Goal: Task Accomplishment & Management: Manage account settings

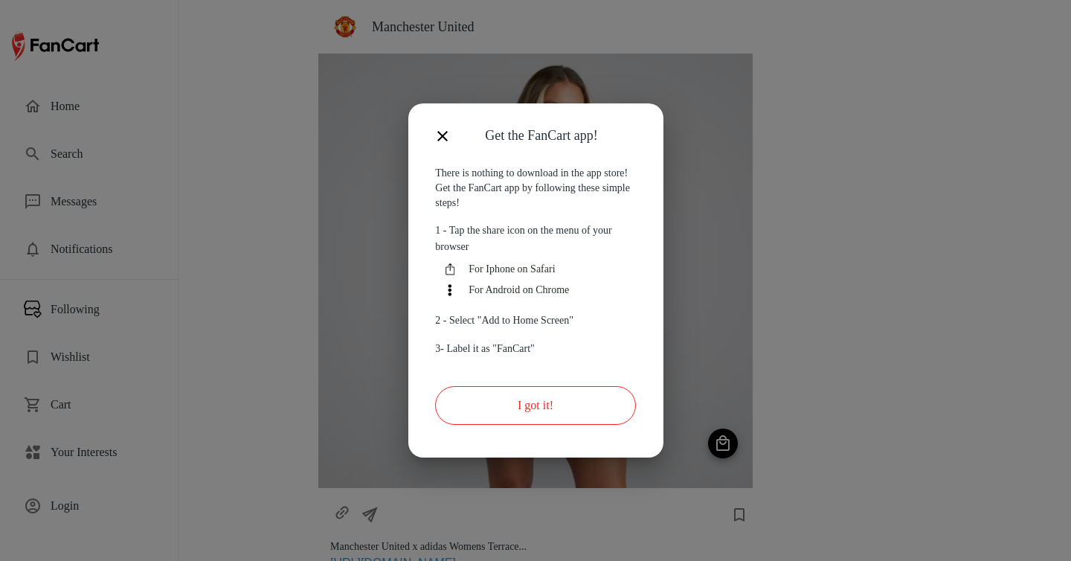
click at [515, 401] on button "I got it!" at bounding box center [535, 405] width 200 height 39
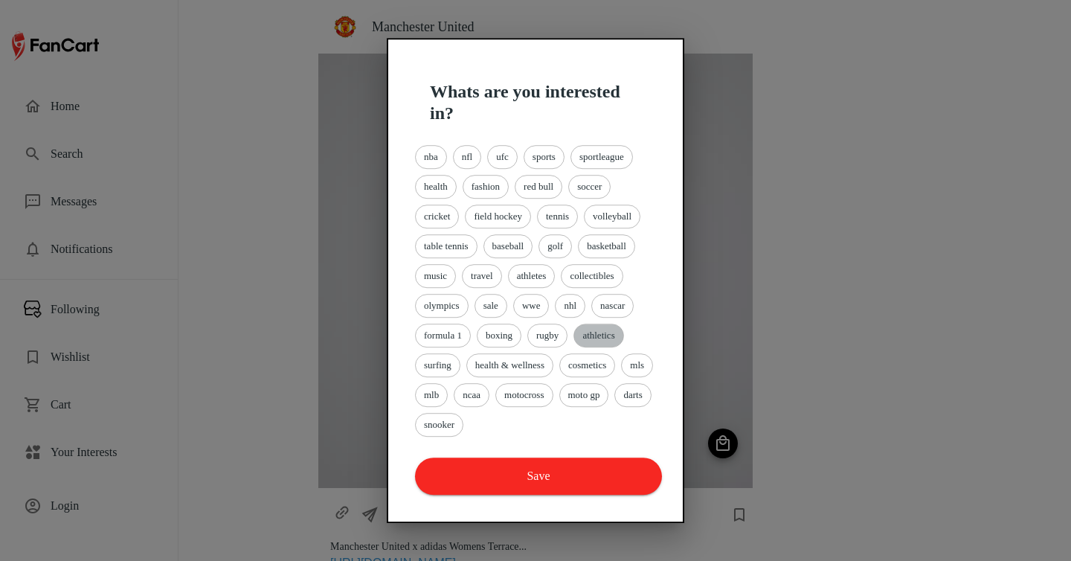
click at [599, 336] on span "athletics" at bounding box center [598, 335] width 48 height 15
click at [576, 309] on span "nhl" at bounding box center [569, 305] width 29 height 15
click at [616, 239] on span "basketball" at bounding box center [606, 246] width 56 height 15
click at [557, 250] on span "golf" at bounding box center [555, 246] width 32 height 15
click at [559, 224] on div "tennis" at bounding box center [557, 216] width 41 height 24
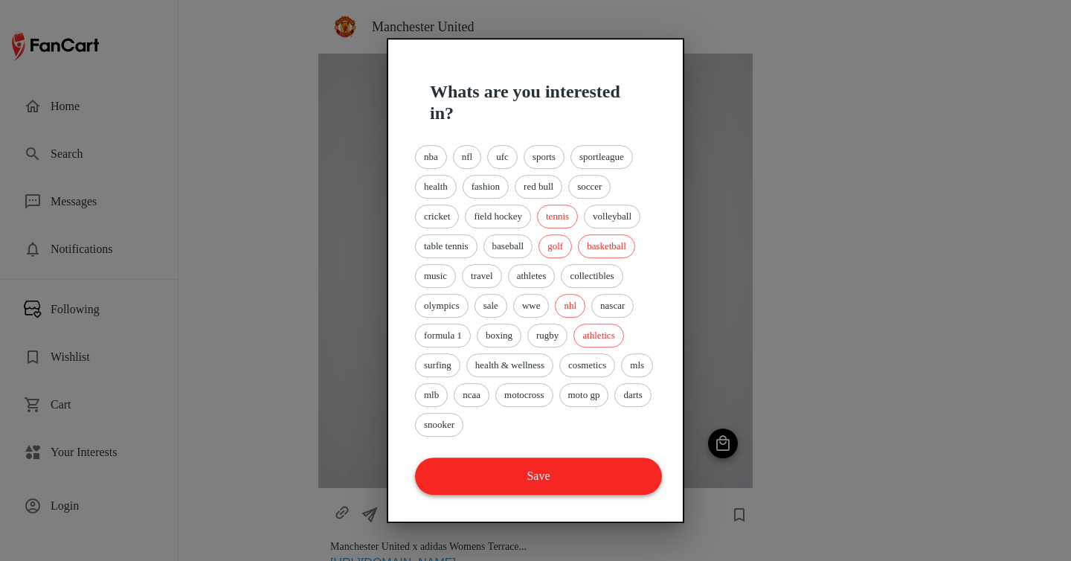
click at [558, 483] on button "Save" at bounding box center [538, 475] width 247 height 37
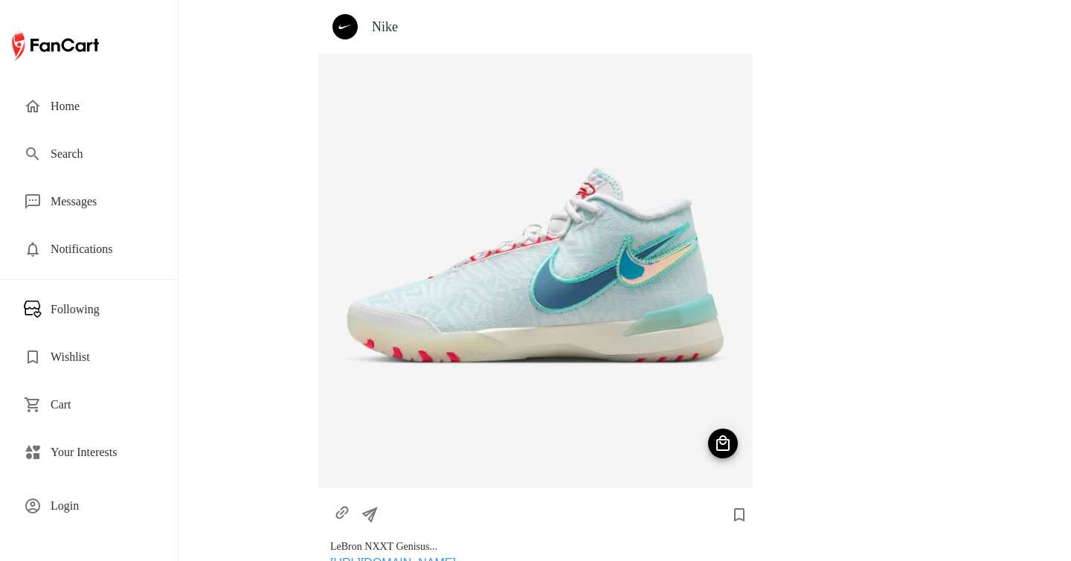
click at [88, 502] on span "Login" at bounding box center [102, 506] width 103 height 18
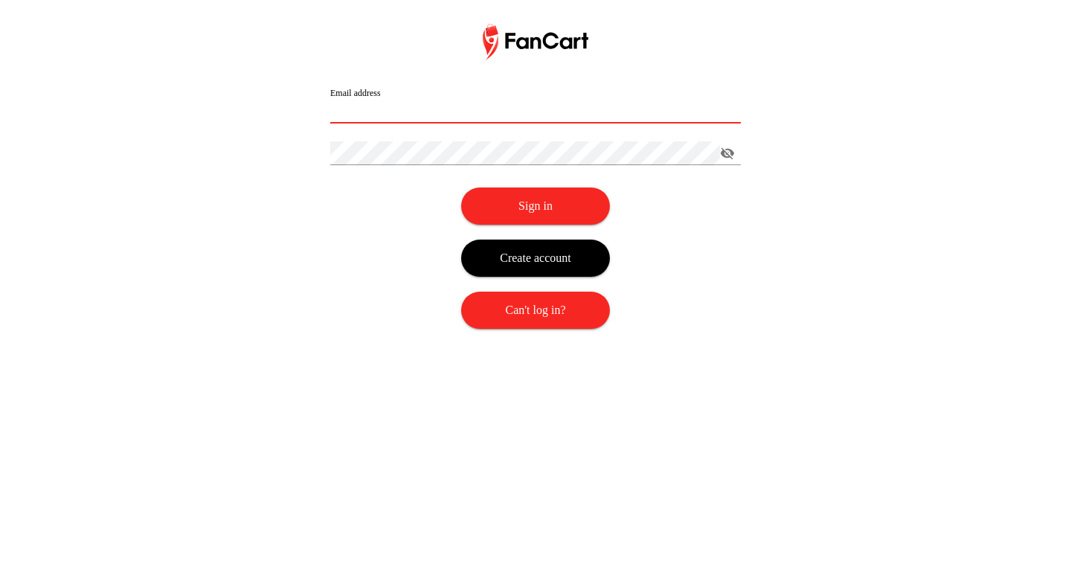
type input "**********"
click at [552, 216] on button "Sign in" at bounding box center [535, 205] width 149 height 37
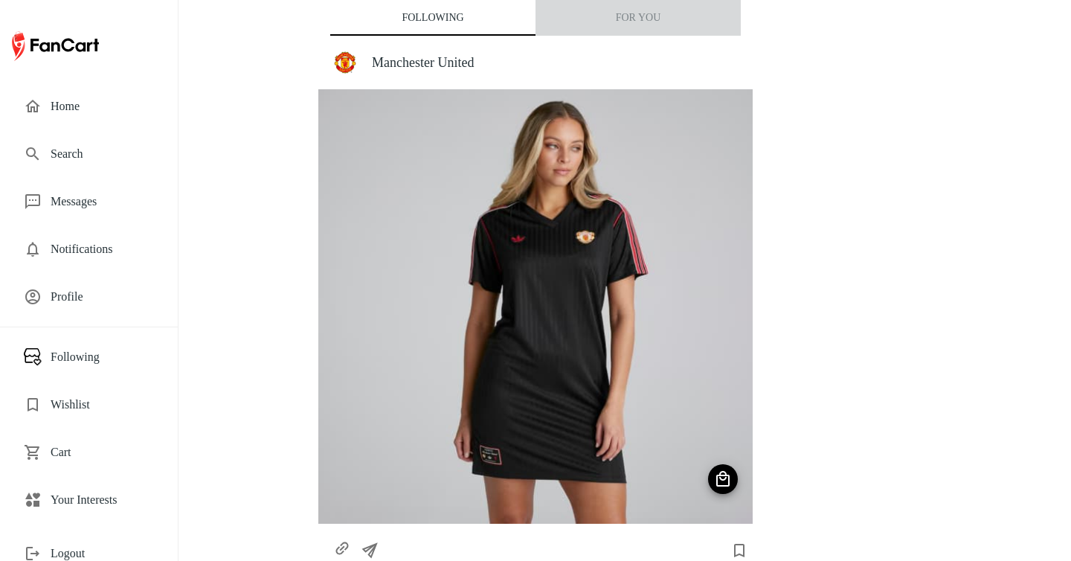
click at [659, 22] on button "For You" at bounding box center [637, 18] width 205 height 36
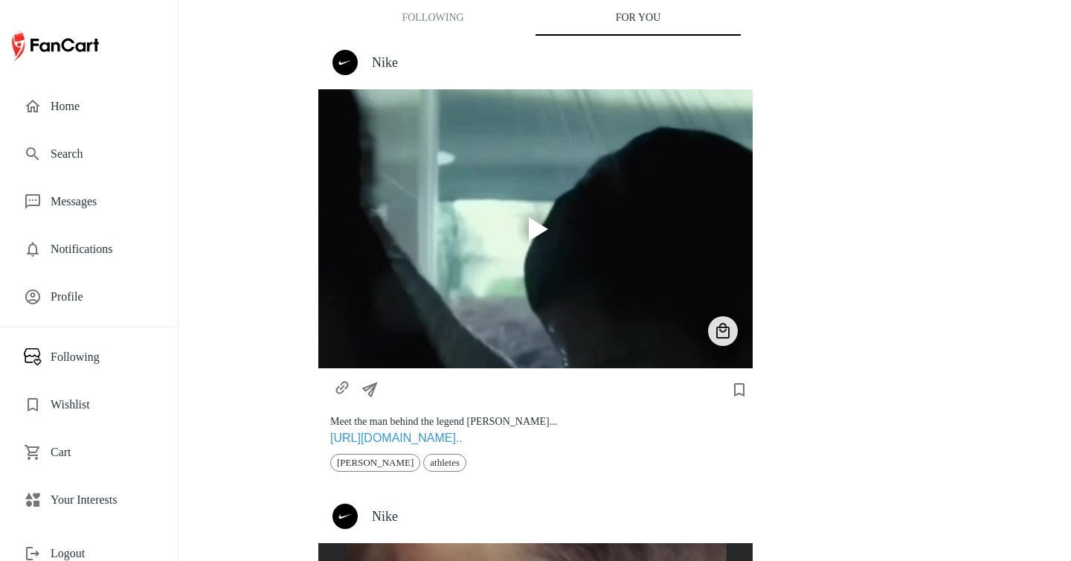
click at [117, 503] on span "Your Interests" at bounding box center [102, 500] width 103 height 18
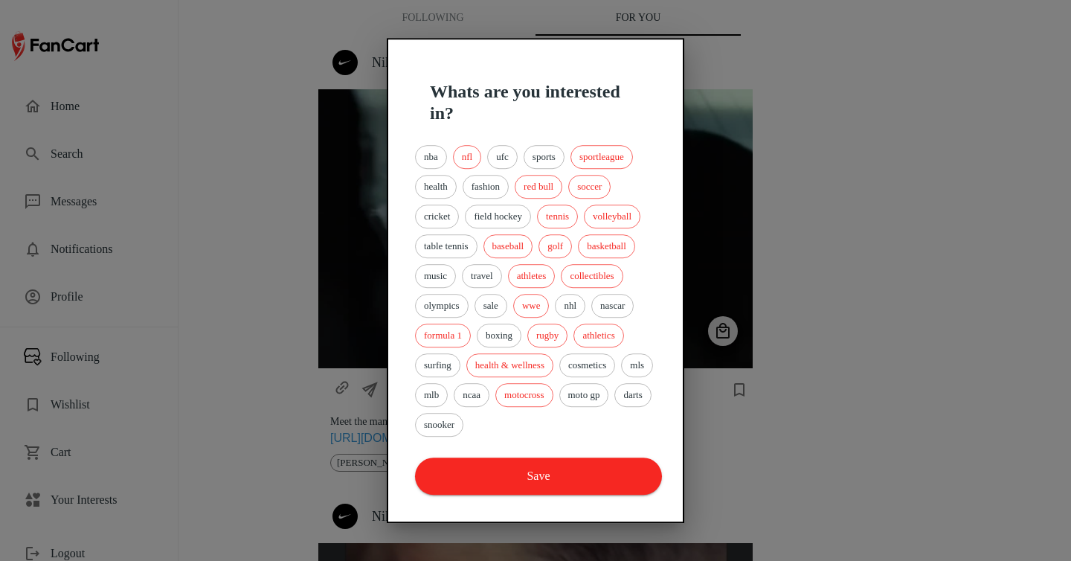
click at [613, 260] on div "nba nfl ufc sports sportleague health fashion red bull soccer cricket field hoc…" at bounding box center [535, 290] width 247 height 297
click at [570, 242] on span "golf" at bounding box center [555, 246] width 32 height 15
click at [576, 205] on div "tennis" at bounding box center [557, 216] width 41 height 24
click at [553, 481] on button "Save" at bounding box center [538, 475] width 247 height 37
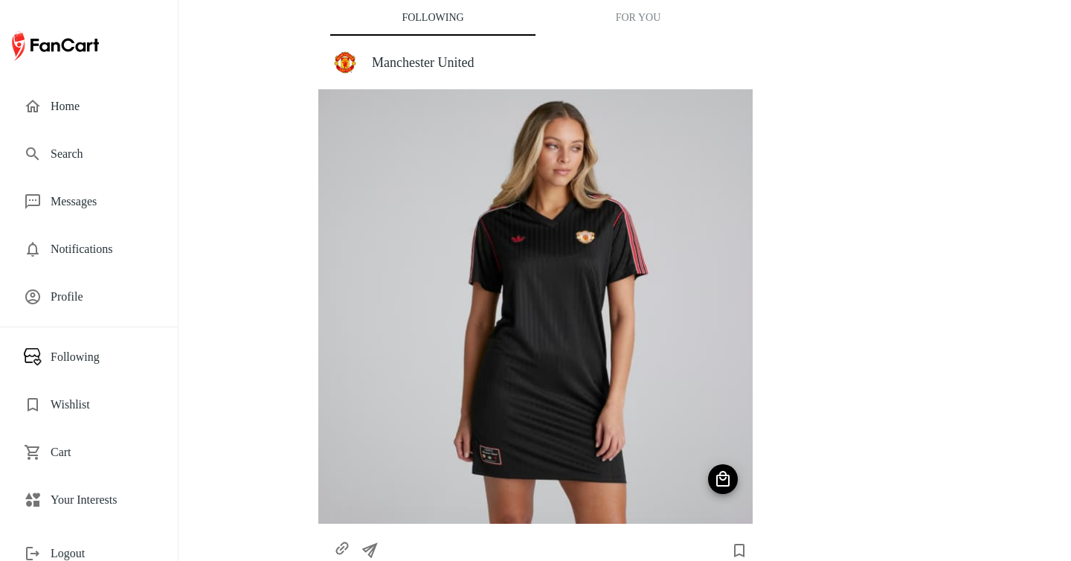
click at [636, 23] on button "For You" at bounding box center [637, 18] width 205 height 36
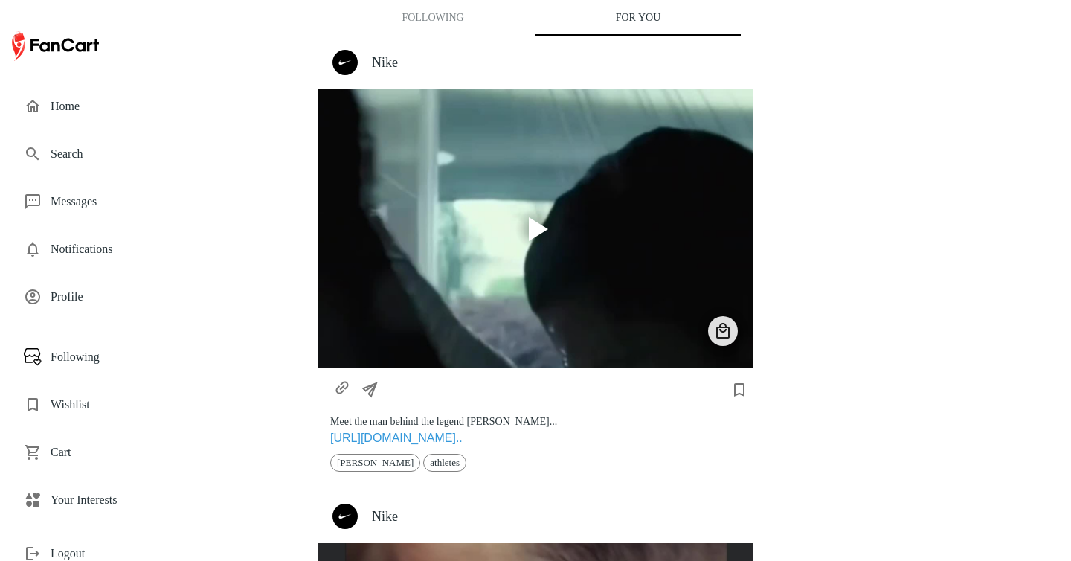
click at [379, 62] on h4 "Nike" at bounding box center [556, 62] width 369 height 16
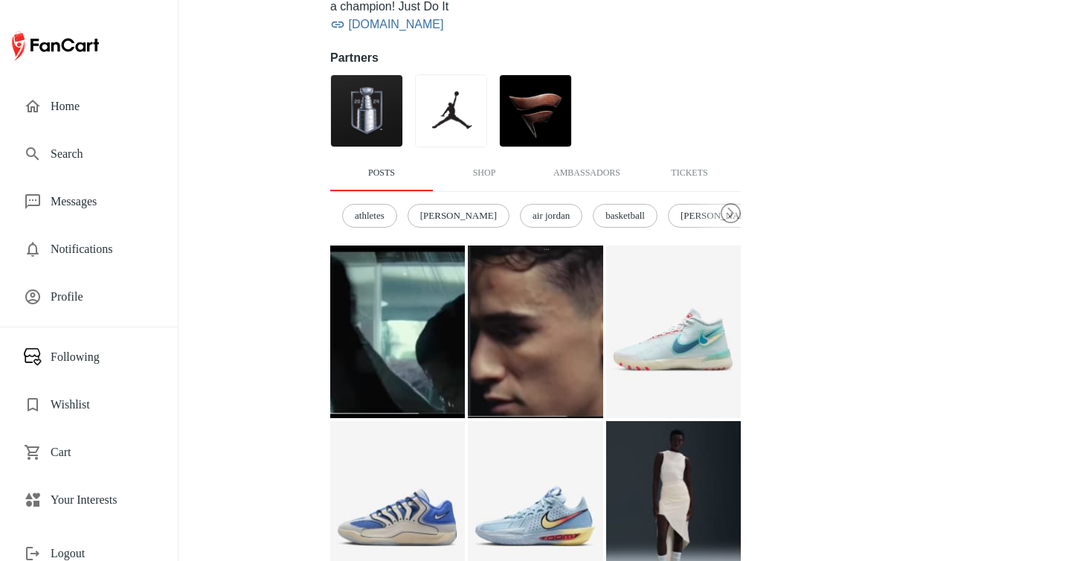
scroll to position [265, 0]
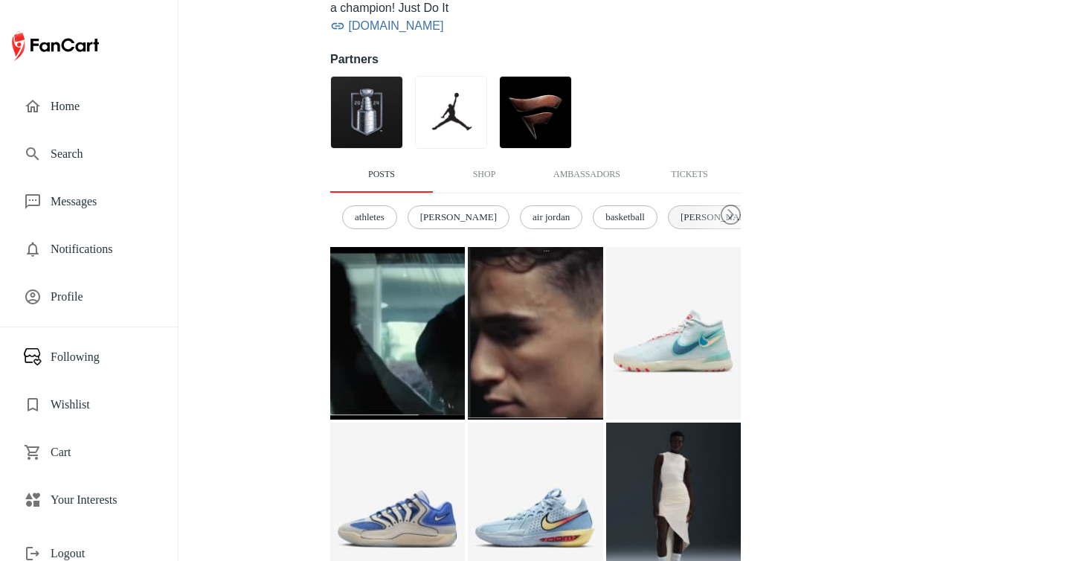
click at [678, 226] on div "[PERSON_NAME]" at bounding box center [719, 217] width 102 height 24
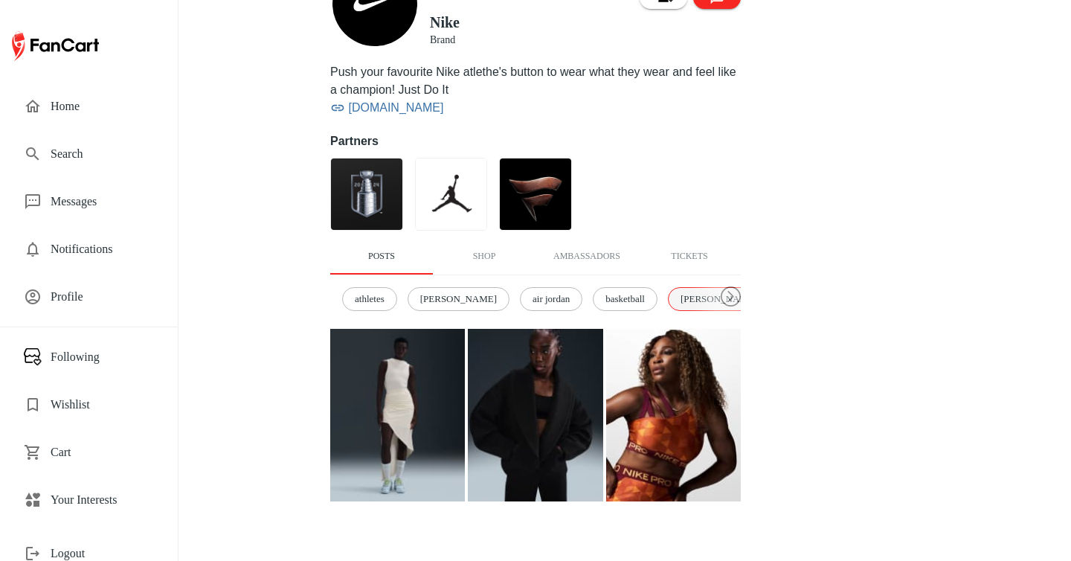
scroll to position [182, 0]
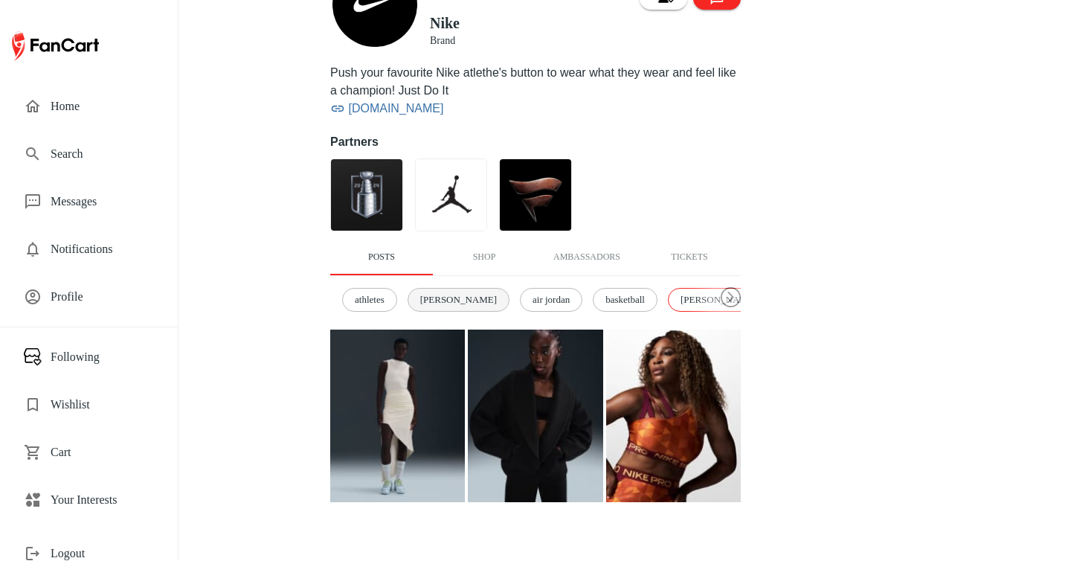
click at [454, 300] on span "[PERSON_NAME]" at bounding box center [458, 299] width 93 height 15
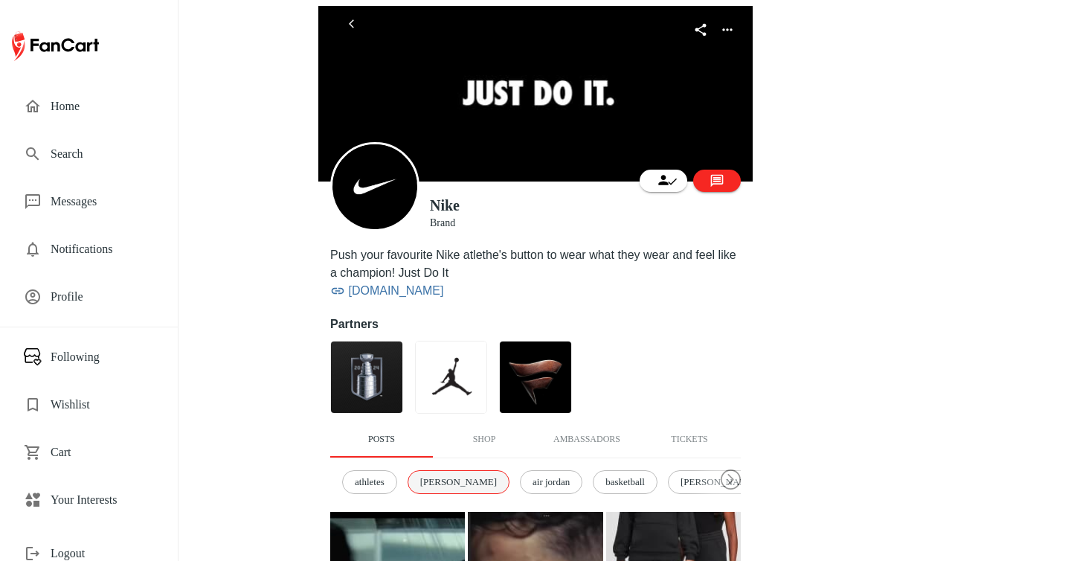
scroll to position [29, 0]
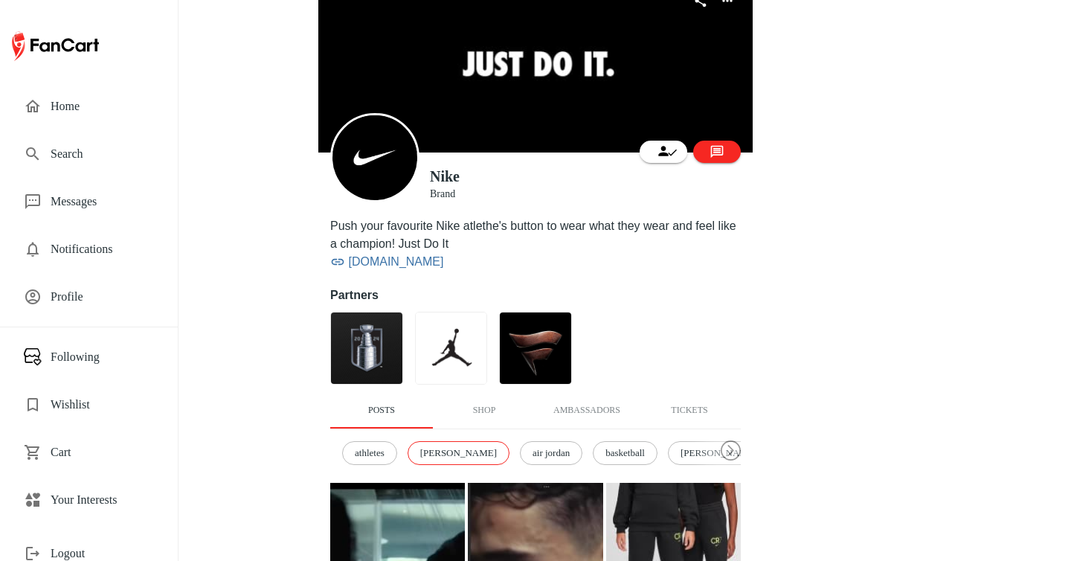
click at [79, 117] on div "Home" at bounding box center [89, 106] width 154 height 36
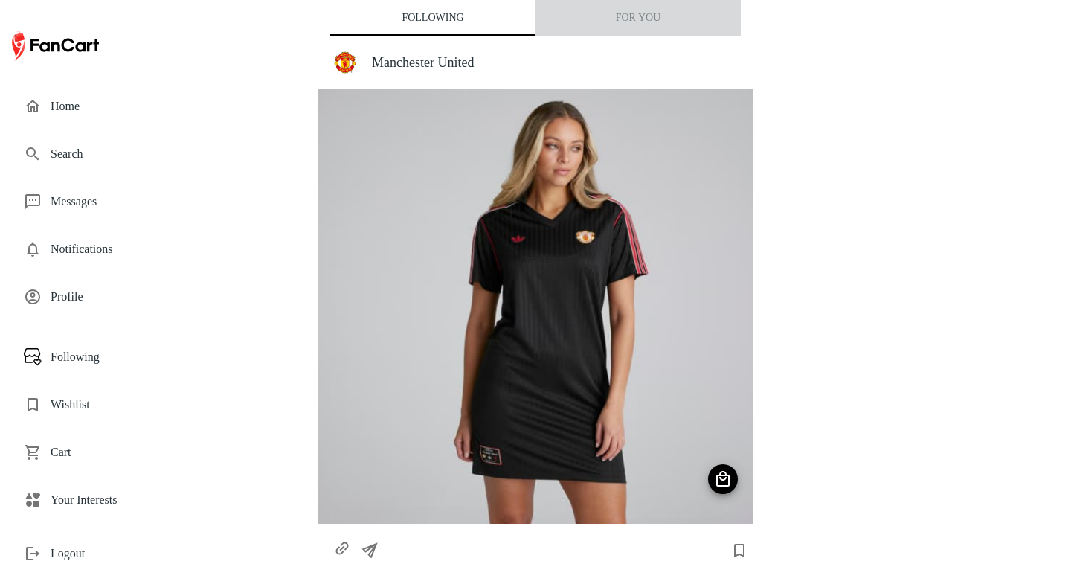
click at [601, 26] on button "For You" at bounding box center [637, 18] width 205 height 36
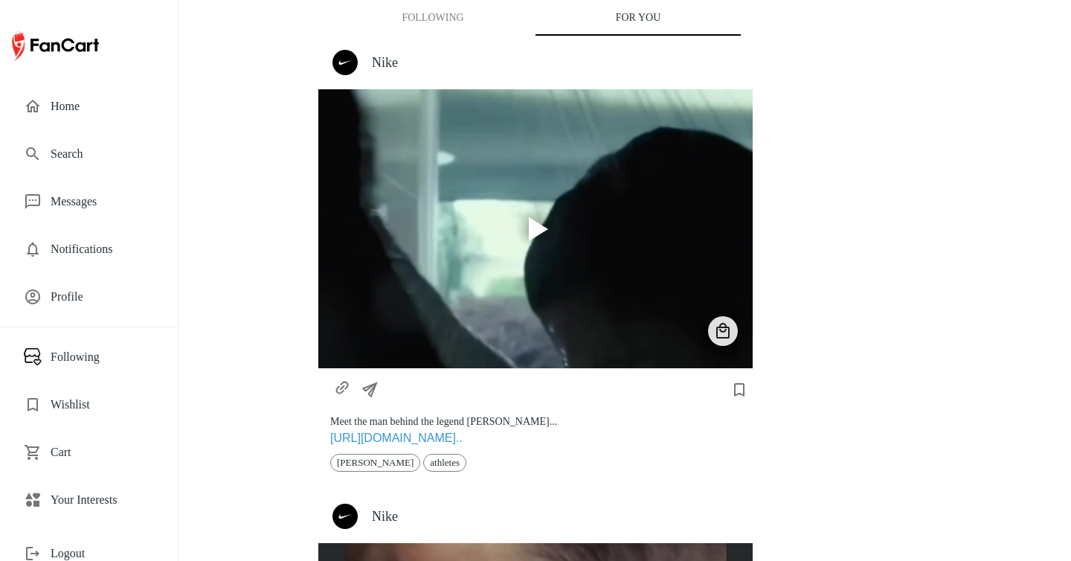
click at [88, 155] on span "Search" at bounding box center [102, 154] width 103 height 18
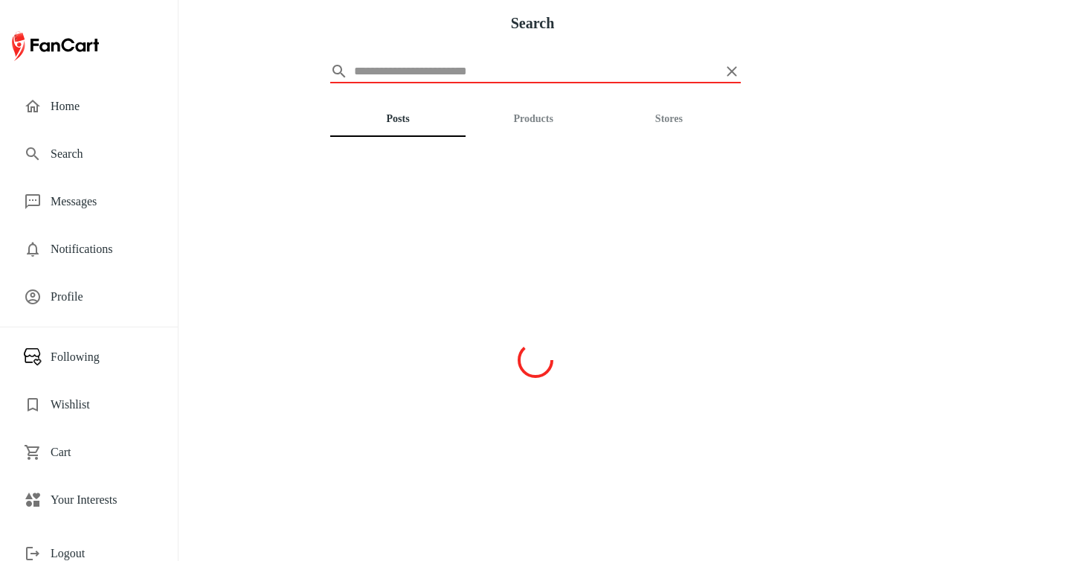
click at [581, 72] on input "text" at bounding box center [535, 71] width 363 height 24
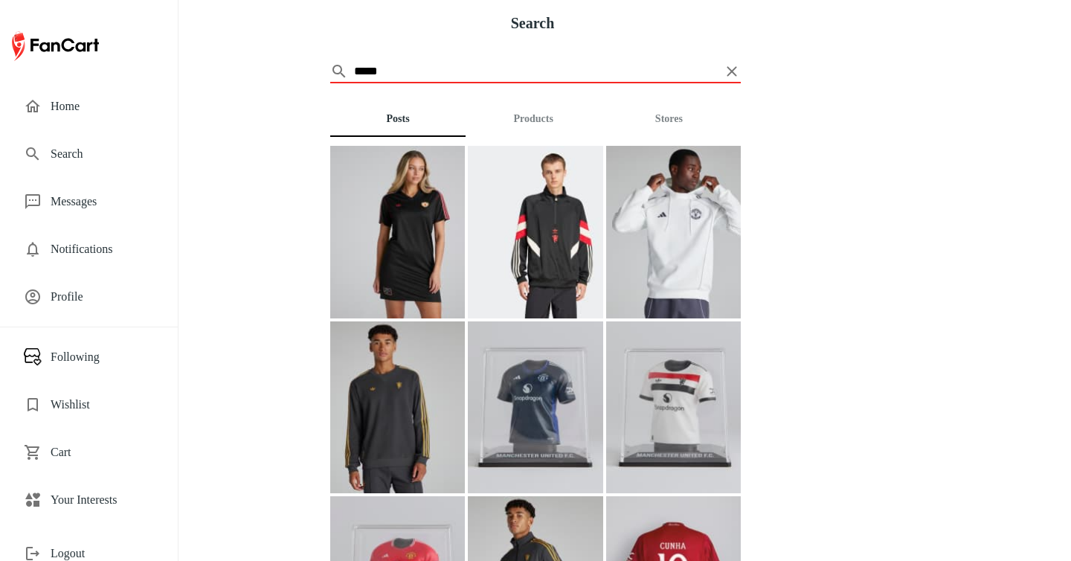
type input "*****"
click at [678, 117] on button "Stores" at bounding box center [668, 119] width 135 height 36
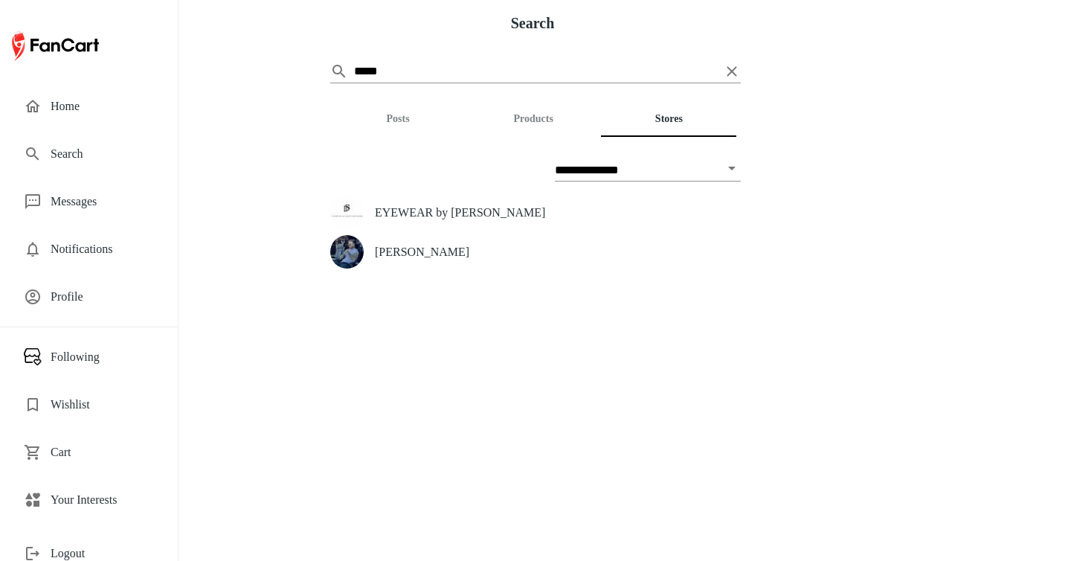
click at [452, 261] on div "[PERSON_NAME]" at bounding box center [535, 251] width 410 height 39
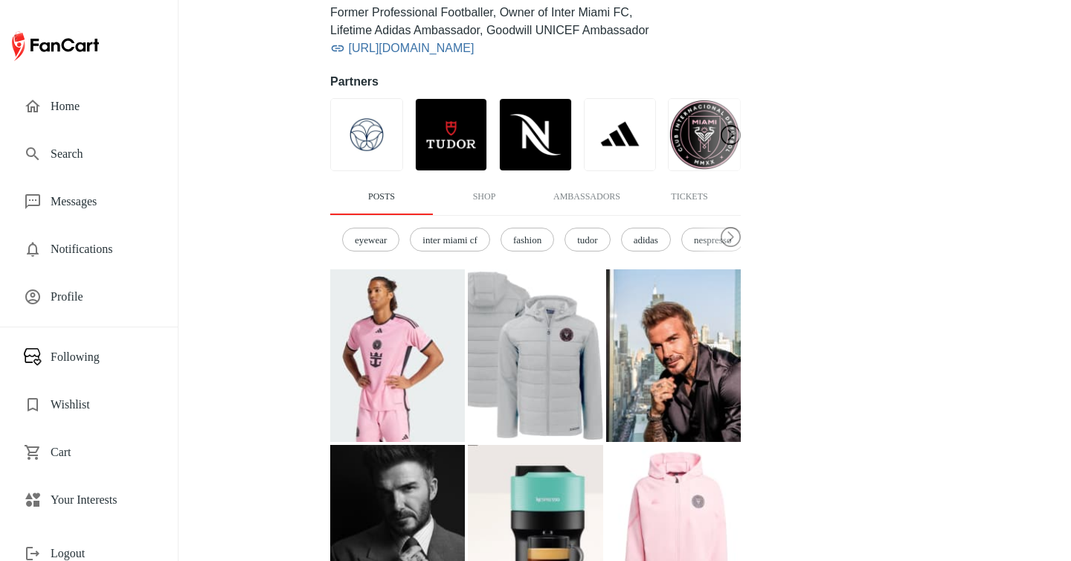
scroll to position [342, 0]
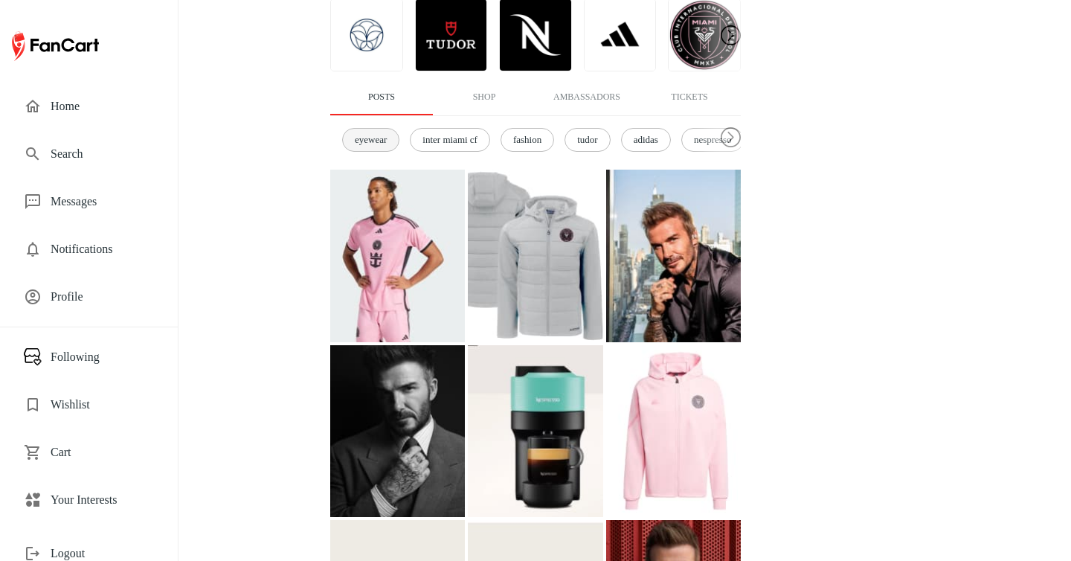
click at [368, 137] on span "eyewear" at bounding box center [370, 139] width 48 height 15
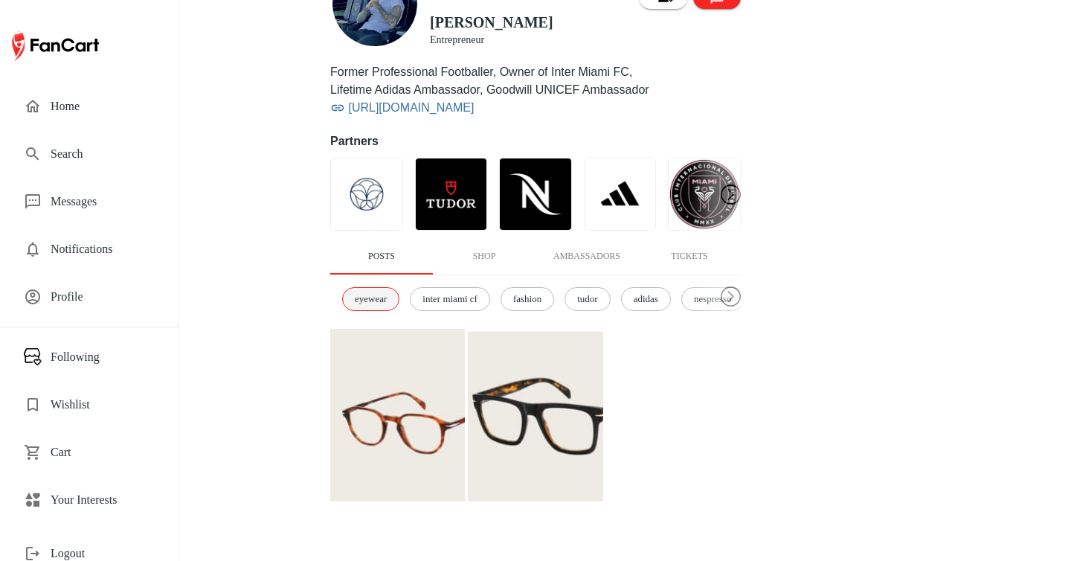
scroll to position [182, 0]
click at [468, 307] on div "inter miami cf" at bounding box center [450, 300] width 80 height 24
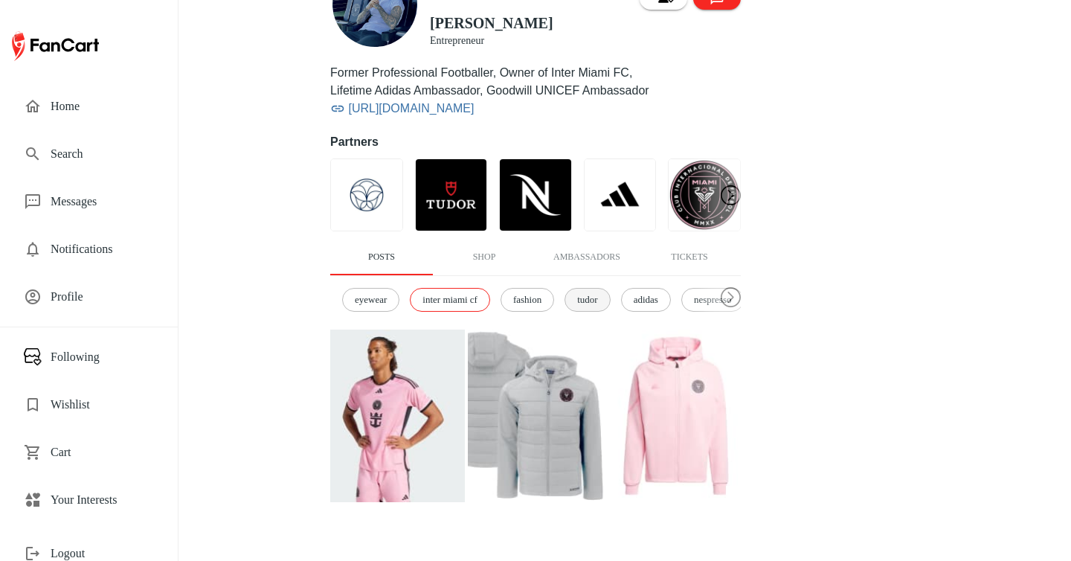
click at [605, 301] on span "tudor" at bounding box center [587, 299] width 36 height 15
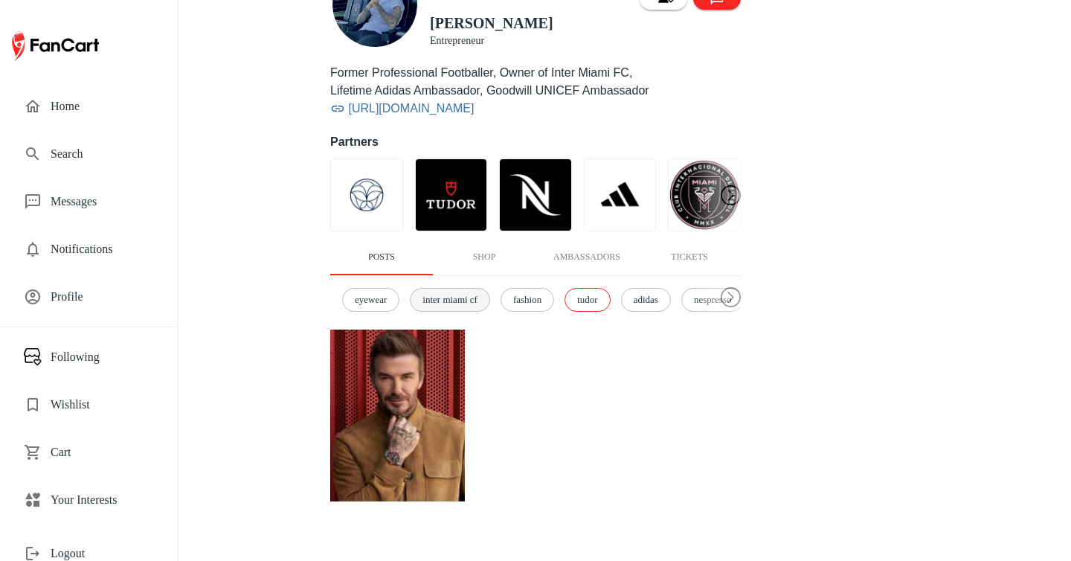
click at [477, 304] on span "inter miami cf" at bounding box center [449, 299] width 71 height 15
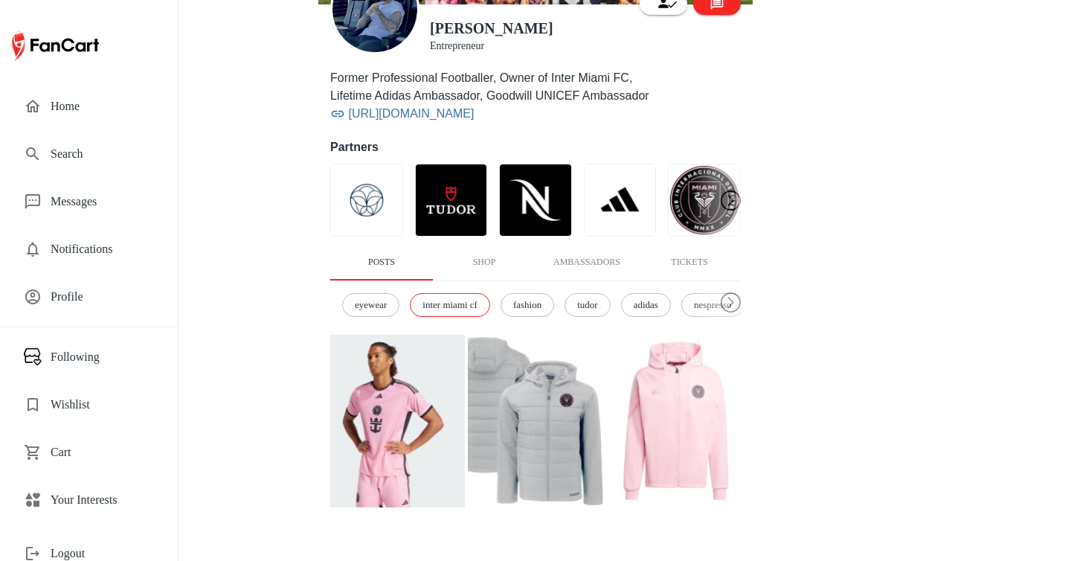
scroll to position [16, 0]
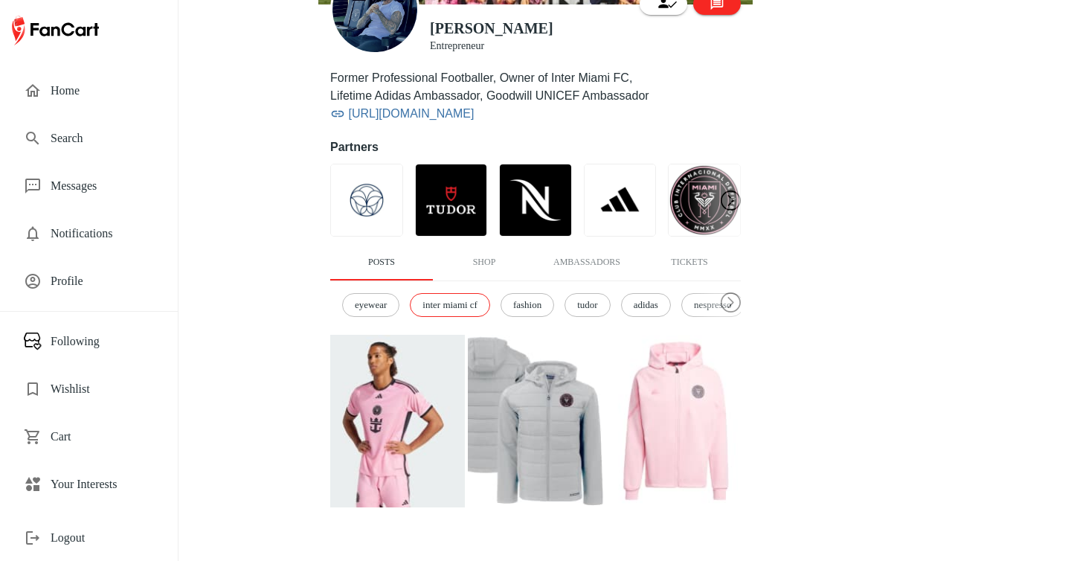
click at [81, 285] on span "Profile" at bounding box center [102, 281] width 103 height 18
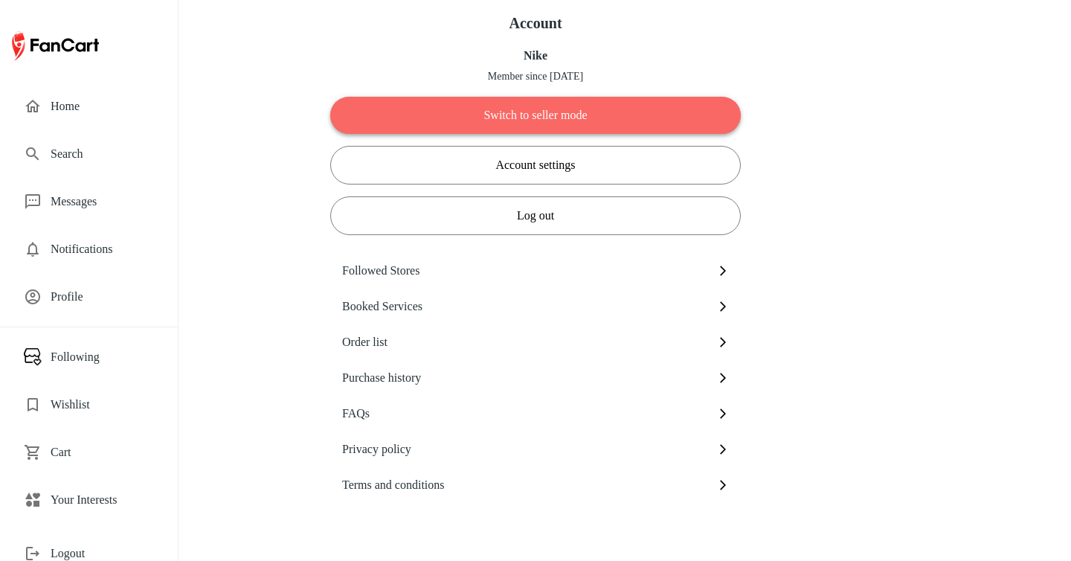
click at [615, 100] on button "Switch to seller mode" at bounding box center [535, 115] width 410 height 37
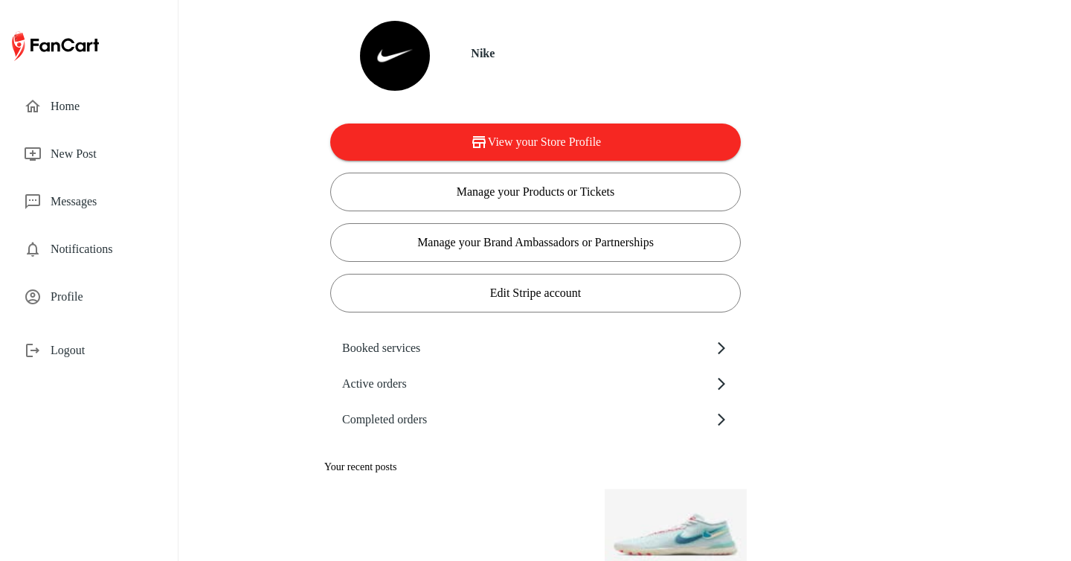
click at [90, 292] on span "Profile" at bounding box center [102, 297] width 103 height 18
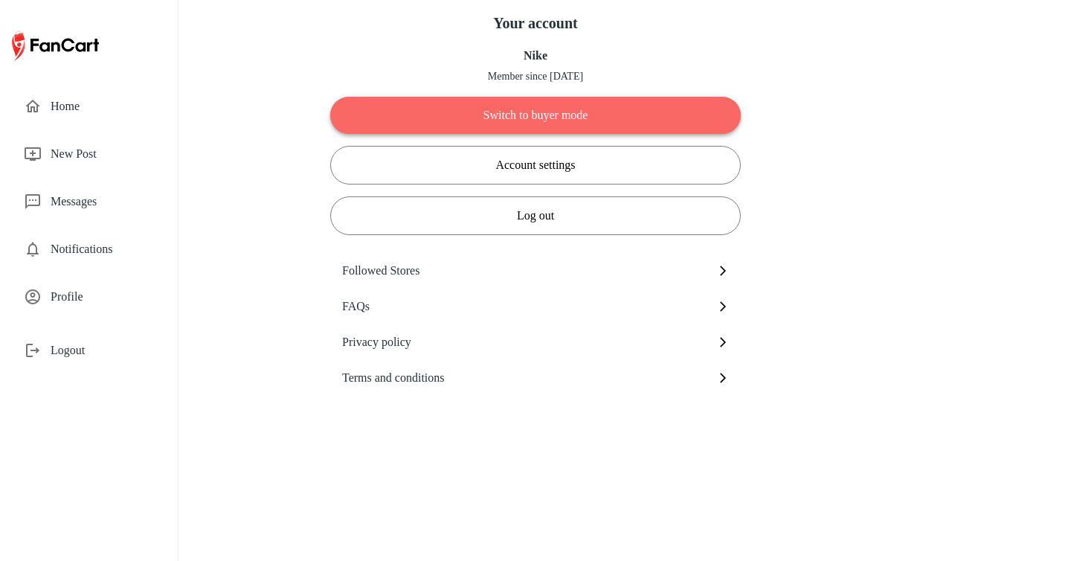
click at [539, 97] on button "Switch to buyer mode" at bounding box center [535, 115] width 410 height 37
